Goal: Contribute content: Add original content to the website for others to see

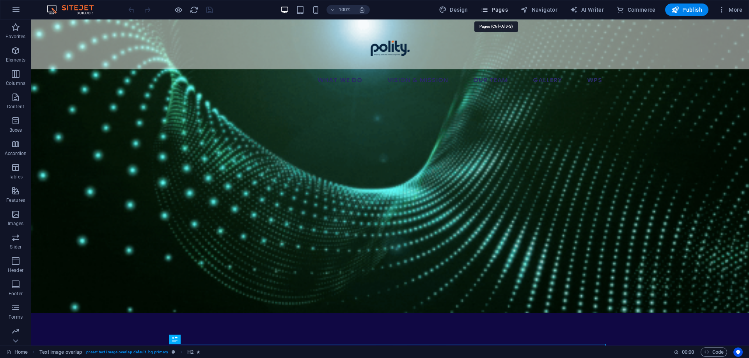
click at [505, 7] on span "Pages" at bounding box center [493, 10] width 27 height 8
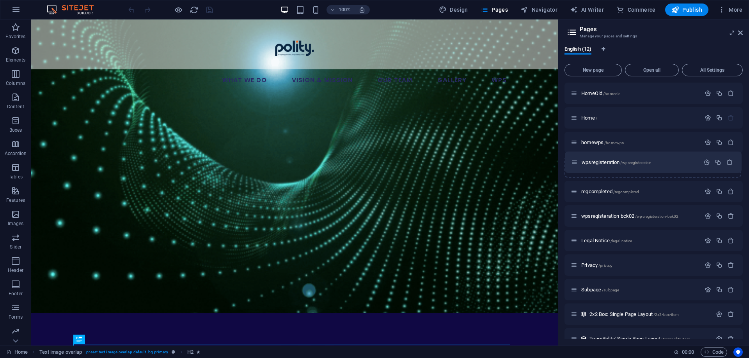
drag, startPoint x: 572, startPoint y: 194, endPoint x: 573, endPoint y: 162, distance: 32.4
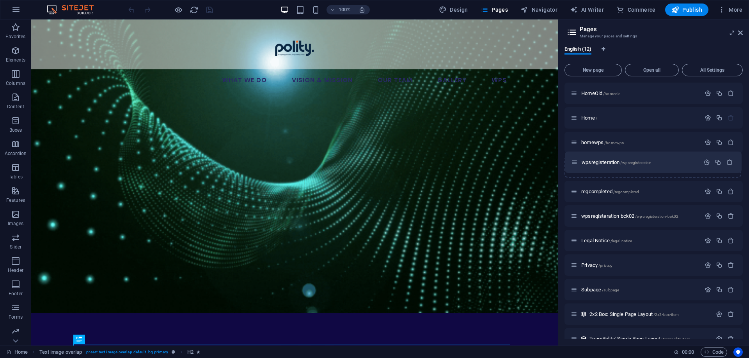
click at [573, 162] on div "HomeOld /homeold Home / homewps /homewps regcompleted /regcompleted wpsregister…" at bounding box center [653, 229] width 178 height 292
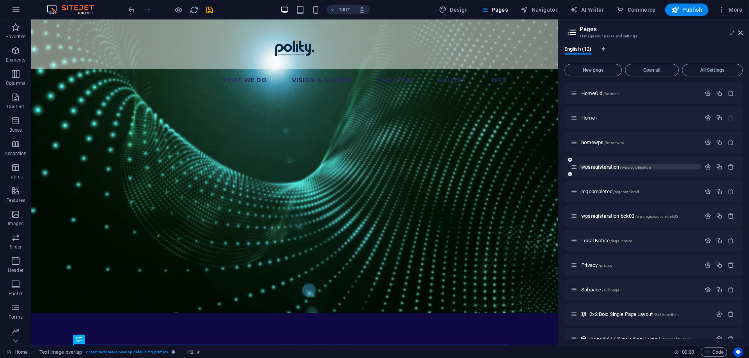
click at [594, 168] on span "wpsregisteration /wpsregisteration" at bounding box center [616, 167] width 70 height 6
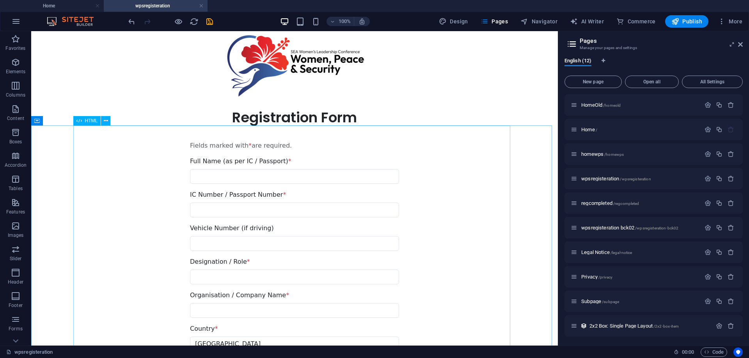
click at [89, 121] on span "HTML" at bounding box center [91, 121] width 13 height 5
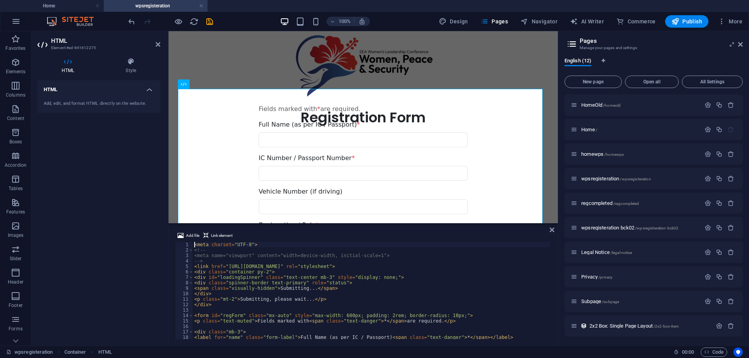
click at [384, 286] on div "< meta charset = "UTF-8" > <!-- <meta name="viewport" content="width=device-wid…" at bounding box center [584, 295] width 783 height 107
type textarea "<span class="visually-hidden">Submitting...</span>"
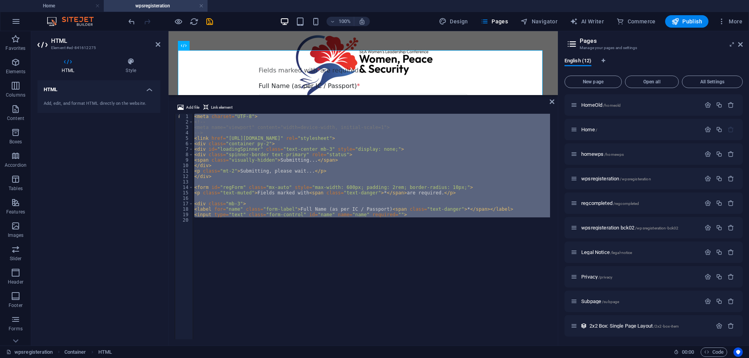
drag, startPoint x: 336, startPoint y: 224, endPoint x: 343, endPoint y: 94, distance: 130.4
click at [343, 94] on div "Container HTML Container Text 2 columns Container Add file Link element 1 2 3 4…" at bounding box center [362, 188] width 389 height 315
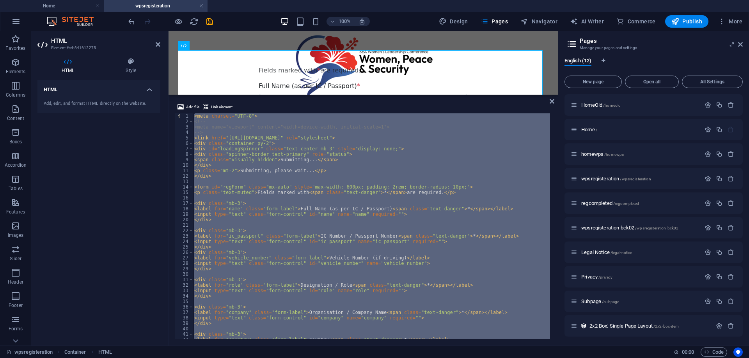
click at [206, 155] on div "< meta charset = "UTF-8" > <!-- <meta name="viewport" content="width=device-wid…" at bounding box center [371, 226] width 357 height 226
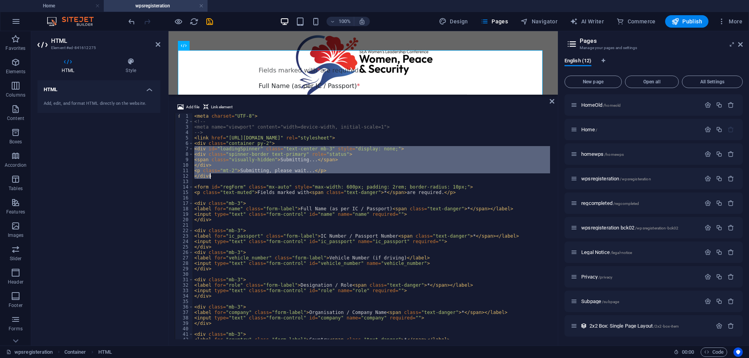
drag, startPoint x: 194, startPoint y: 150, endPoint x: 237, endPoint y: 176, distance: 50.7
click at [237, 176] on div "< meta charset = "UTF-8" > <!-- <meta name="viewport" content="width=device-wid…" at bounding box center [584, 230] width 783 height 235
type textarea "<p class="mt-2">Submitting, please wait...</p> </div>"
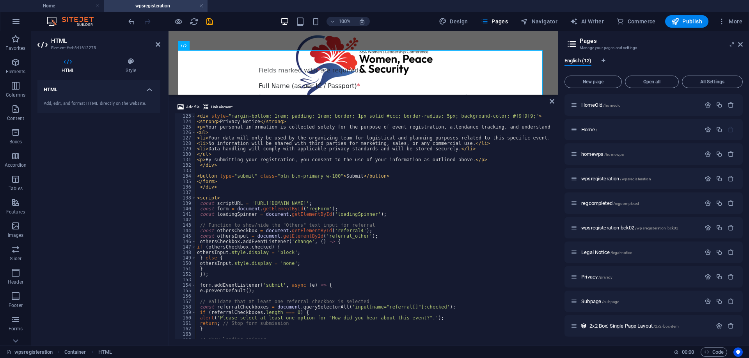
scroll to position [686, 0]
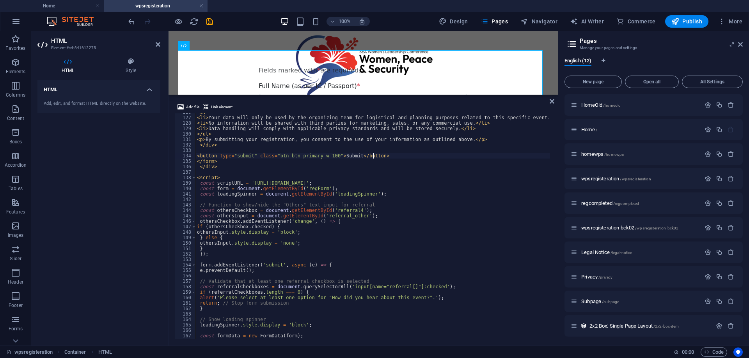
click at [378, 157] on div "< ul > < li > Your data will only be used by the organizing team for logistical…" at bounding box center [586, 227] width 783 height 235
drag, startPoint x: 377, startPoint y: 158, endPoint x: 407, endPoint y: 158, distance: 30.4
click at [377, 158] on div "< ul > < li > Your data will only be used by the organizing team for logistical…" at bounding box center [586, 227] width 783 height 235
type textarea "<button type="submit" class="btn btn-primary w-100">Submit</button>"
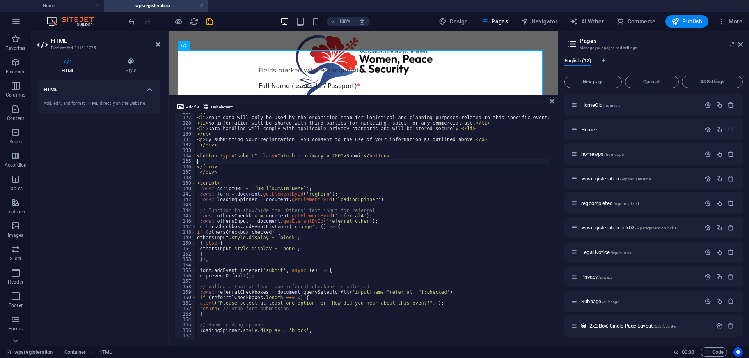
paste textarea "</div>"
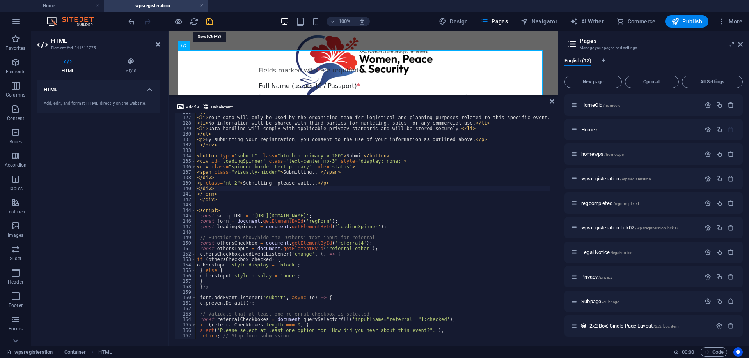
type textarea "</div>"
click at [210, 21] on icon "save" at bounding box center [209, 21] width 9 height 9
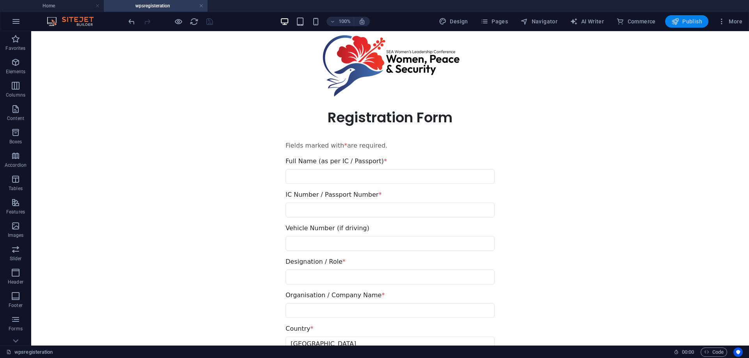
click at [697, 20] on span "Publish" at bounding box center [686, 22] width 31 height 8
